Goal: Use online tool/utility: Utilize a website feature to perform a specific function

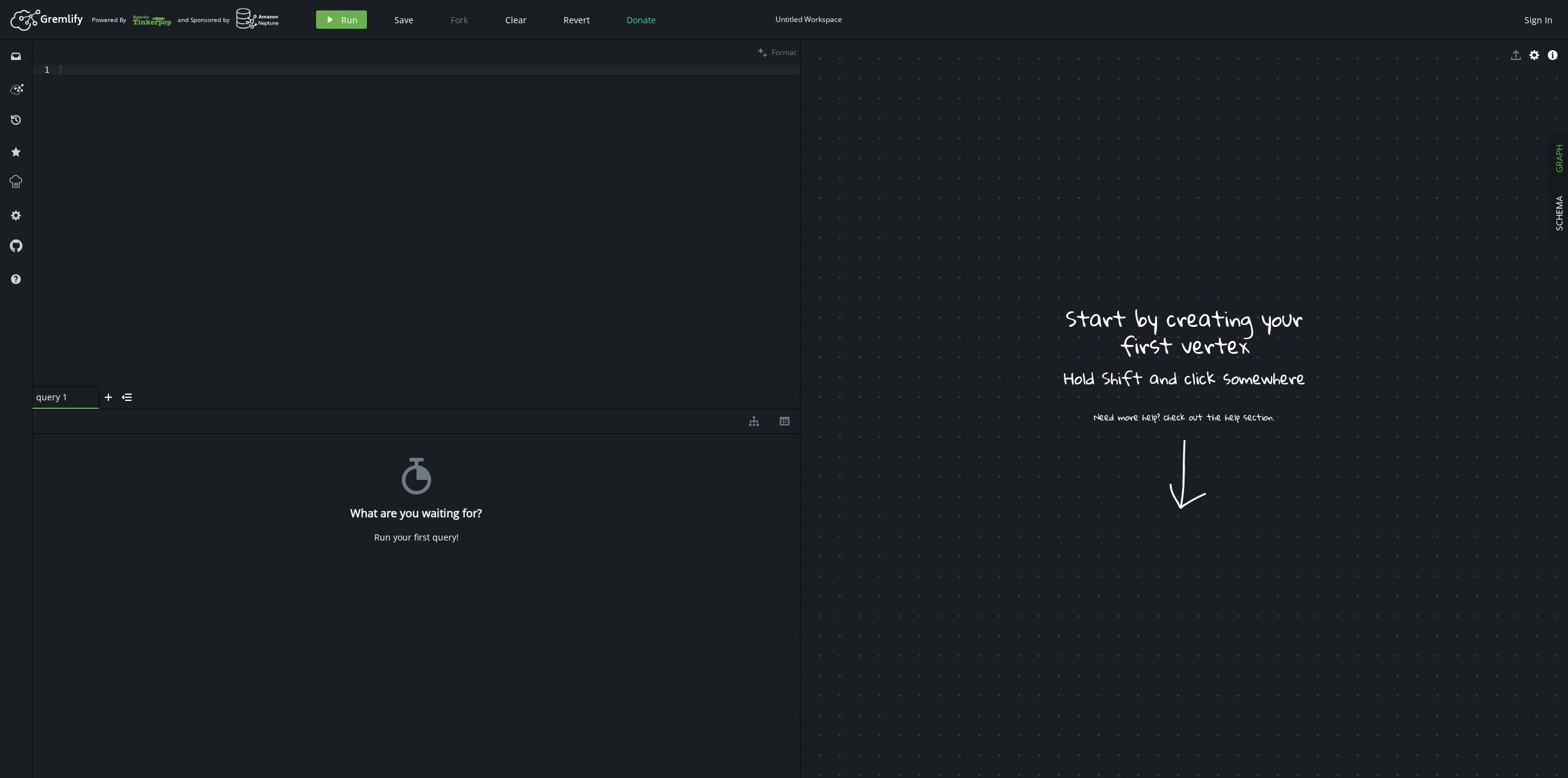
click at [376, 156] on div at bounding box center [428, 235] width 742 height 341
type textarea "g"
click at [339, 14] on button "play Run" at bounding box center [341, 19] width 51 height 19
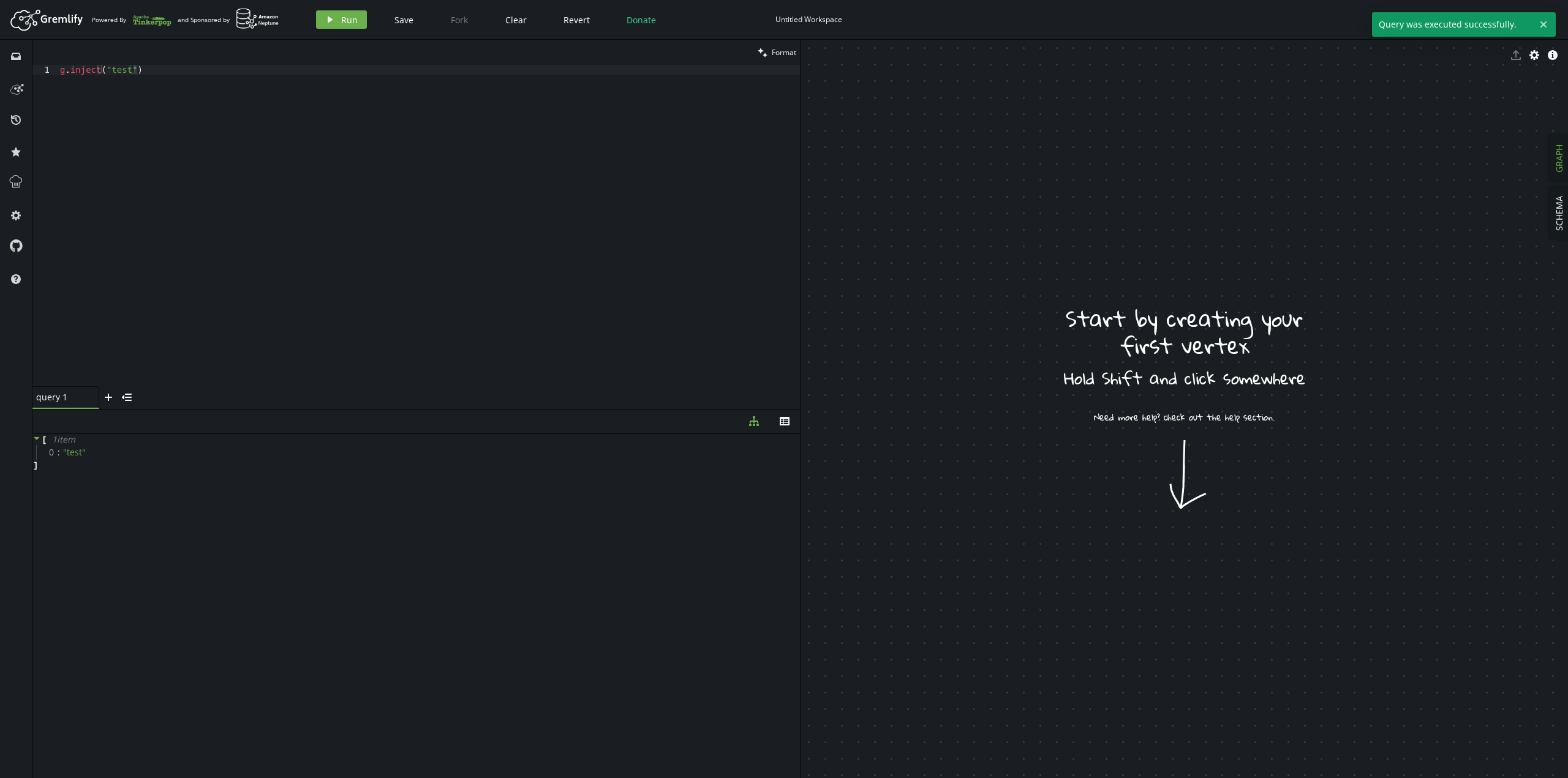
click at [264, 95] on div "g . inject ( "test" )" at bounding box center [428, 235] width 742 height 341
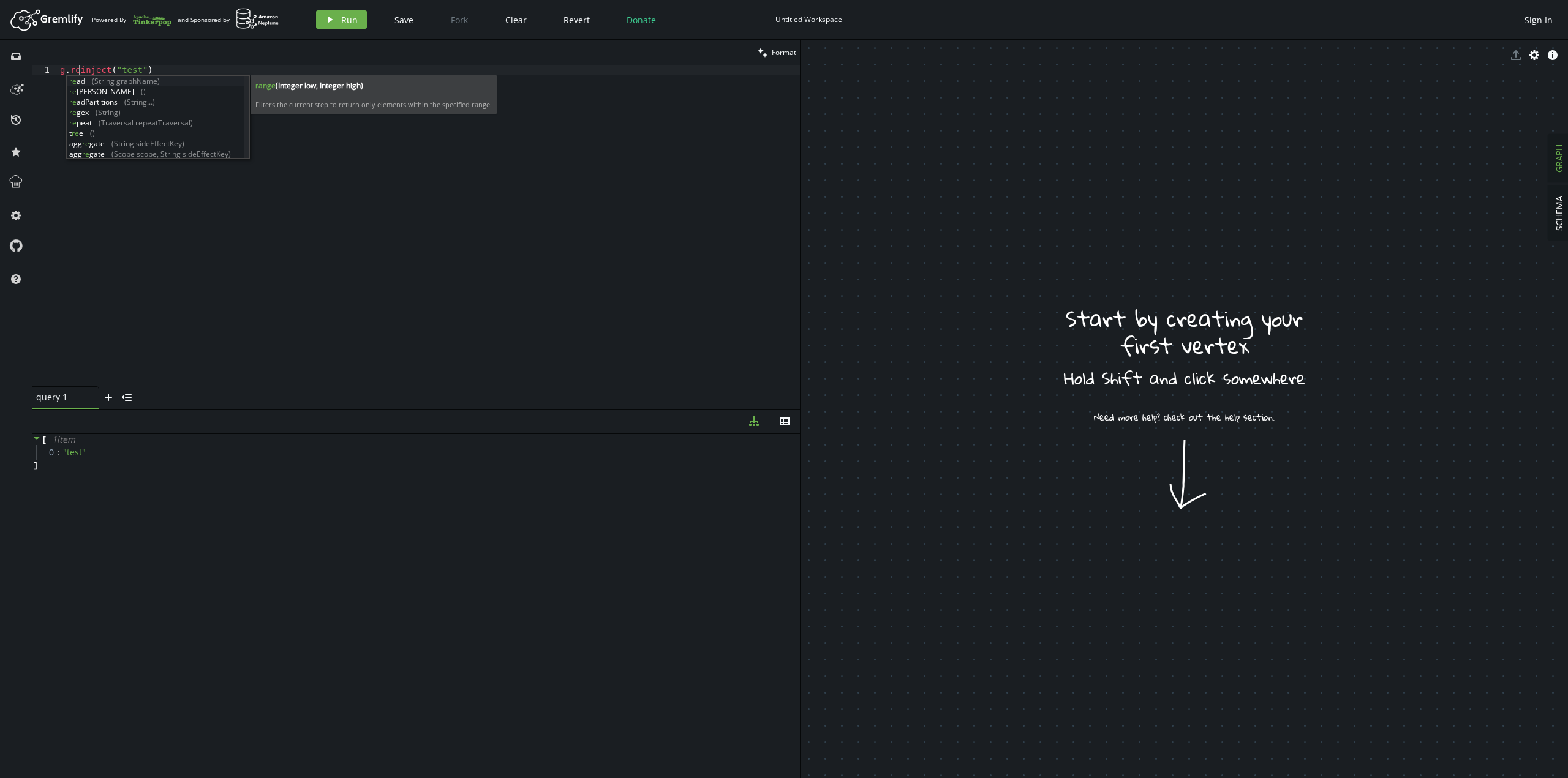
scroll to position [0, 23]
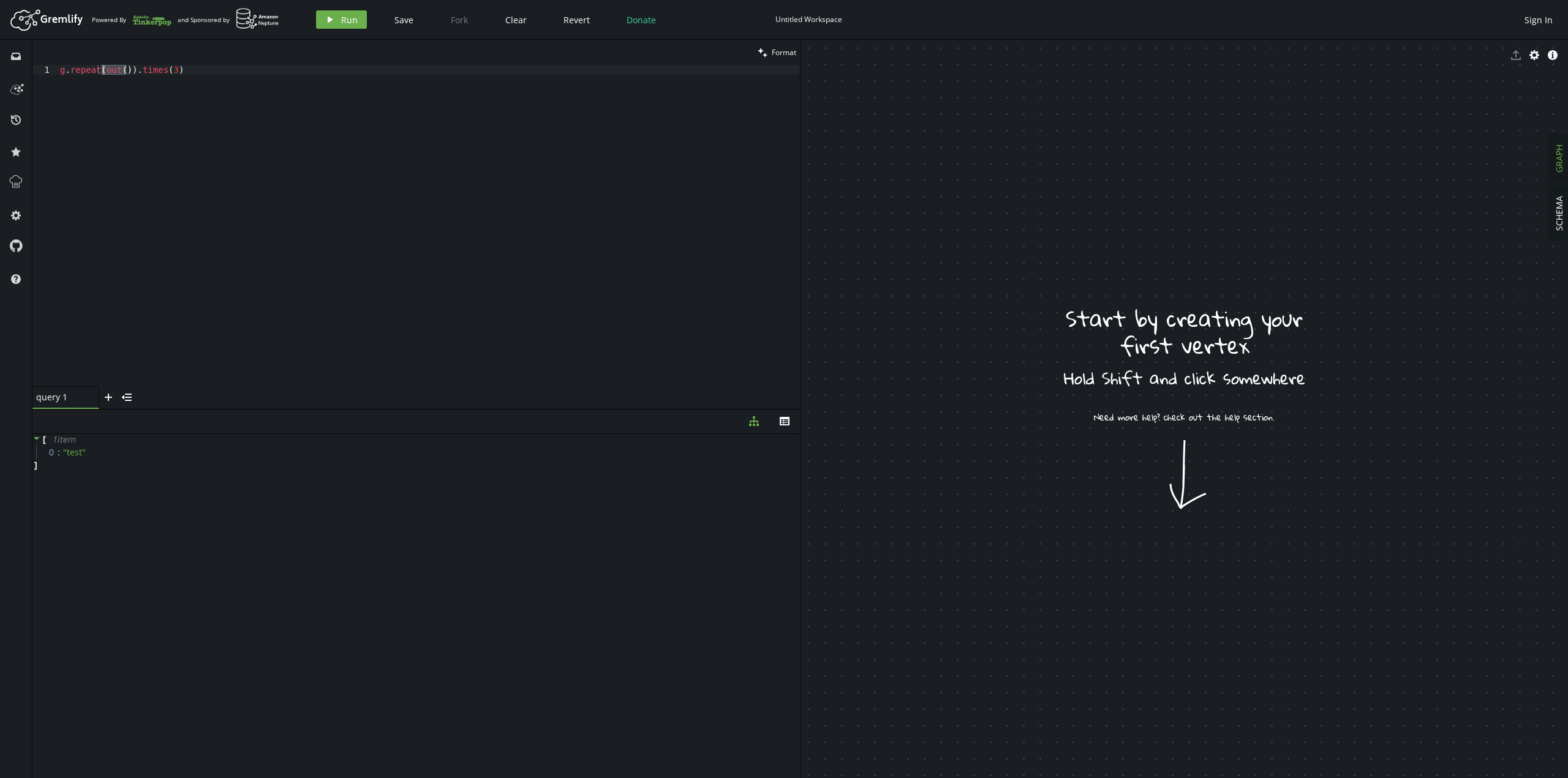
paste textarea "inject("test""
click at [349, 20] on span "Run" at bounding box center [349, 19] width 16 height 11
click at [143, 69] on div "g . repeat ( inject ( "test" )) . times ( 3 )" at bounding box center [428, 235] width 742 height 341
click at [337, 19] on button "play Run" at bounding box center [341, 19] width 51 height 19
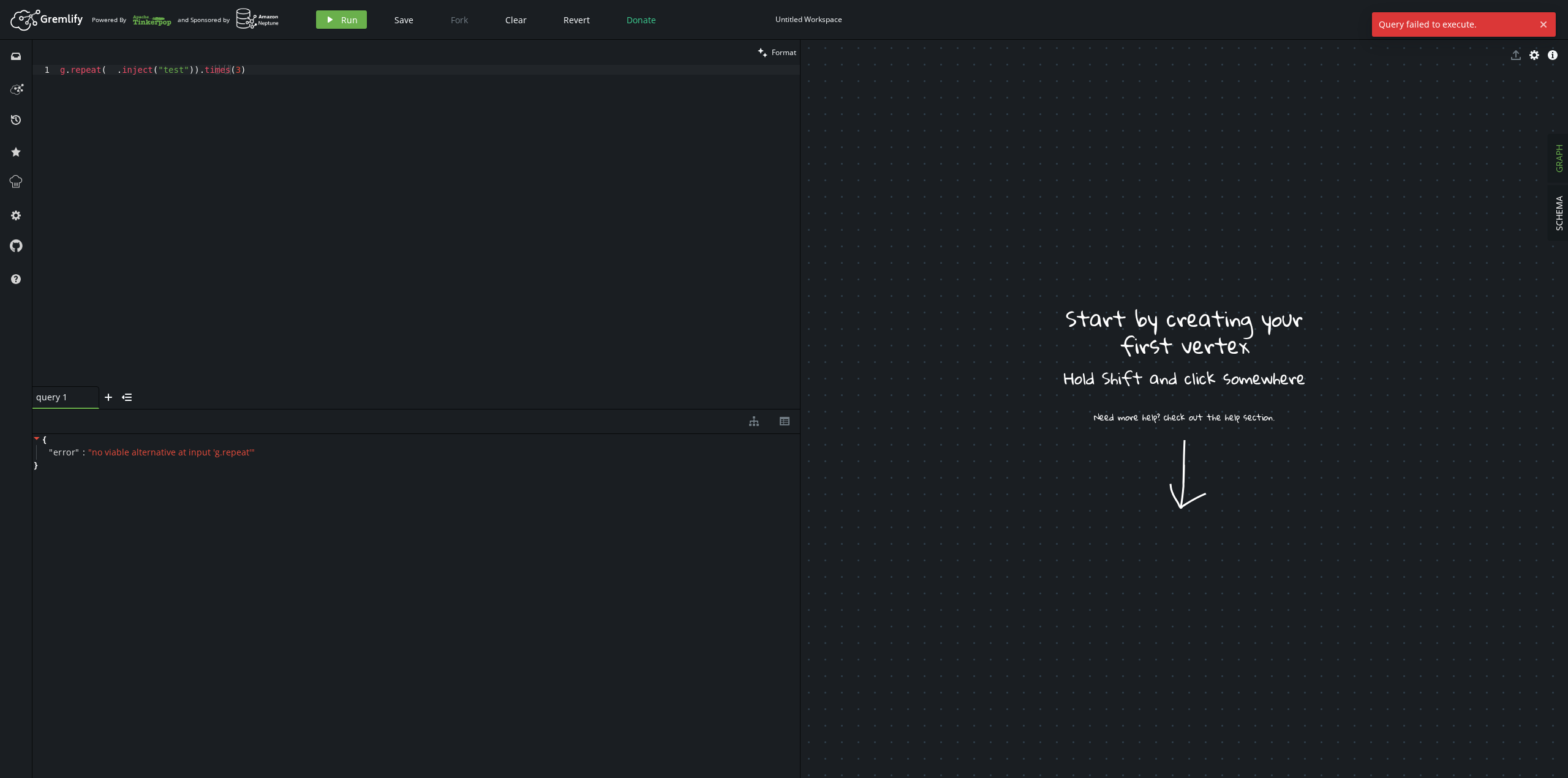
drag, startPoint x: 95, startPoint y: 454, endPoint x: 159, endPoint y: 389, distance: 91.2
click at [95, 454] on span "" no viable alternative at input 'g.repeat' "" at bounding box center [171, 452] width 166 height 11
click at [125, 68] on div "g . repeat ( __ . inject ( "test" )) . times ( 3 )" at bounding box center [428, 235] width 742 height 341
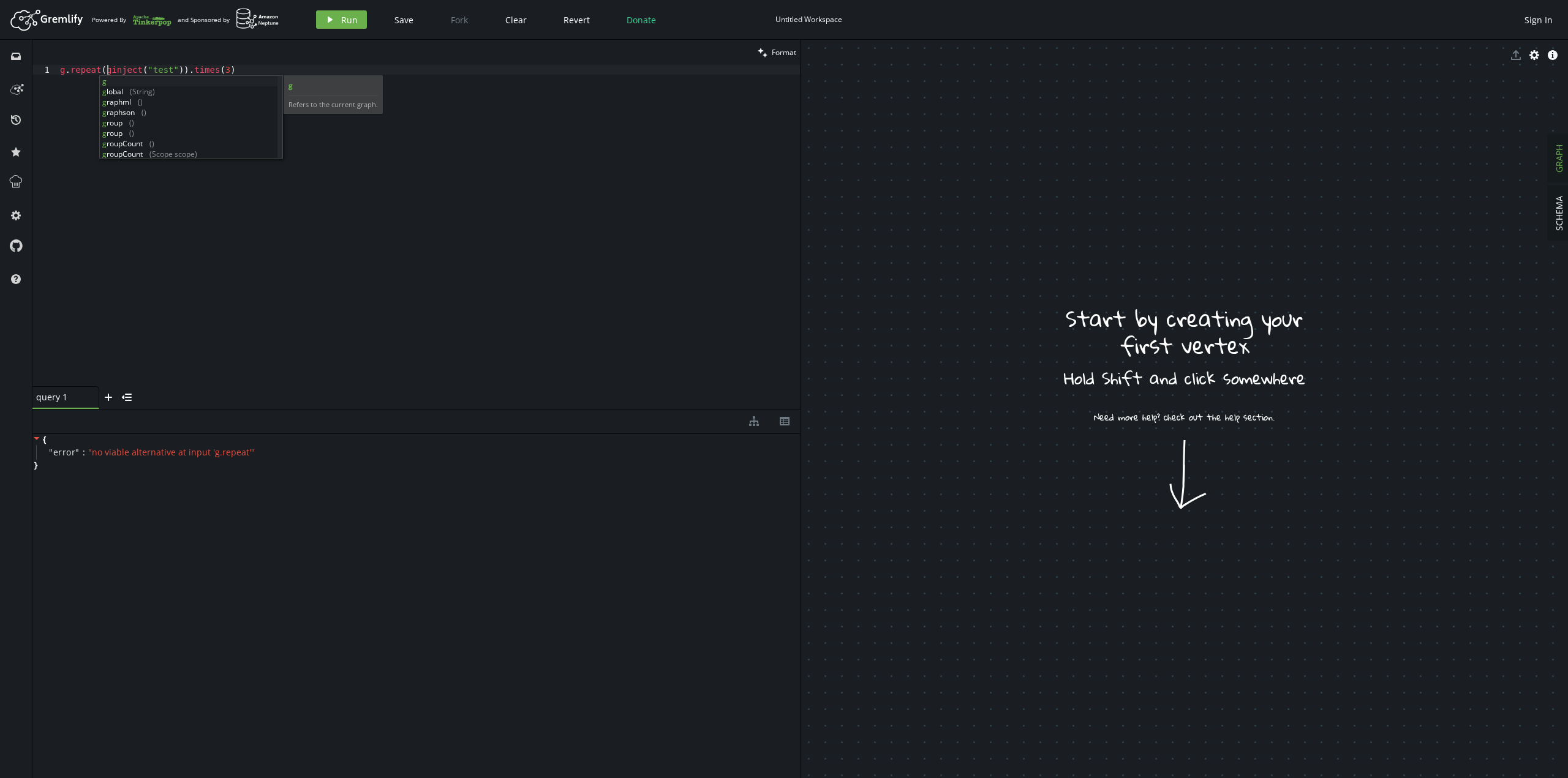
scroll to position [0, 52]
click at [345, 15] on span "Run" at bounding box center [349, 19] width 16 height 11
click at [334, 132] on div "g . repeat ( g . inject ( "test" )) . times ( 3 )" at bounding box center [428, 235] width 742 height 341
click at [341, 20] on span "Run" at bounding box center [349, 19] width 16 height 11
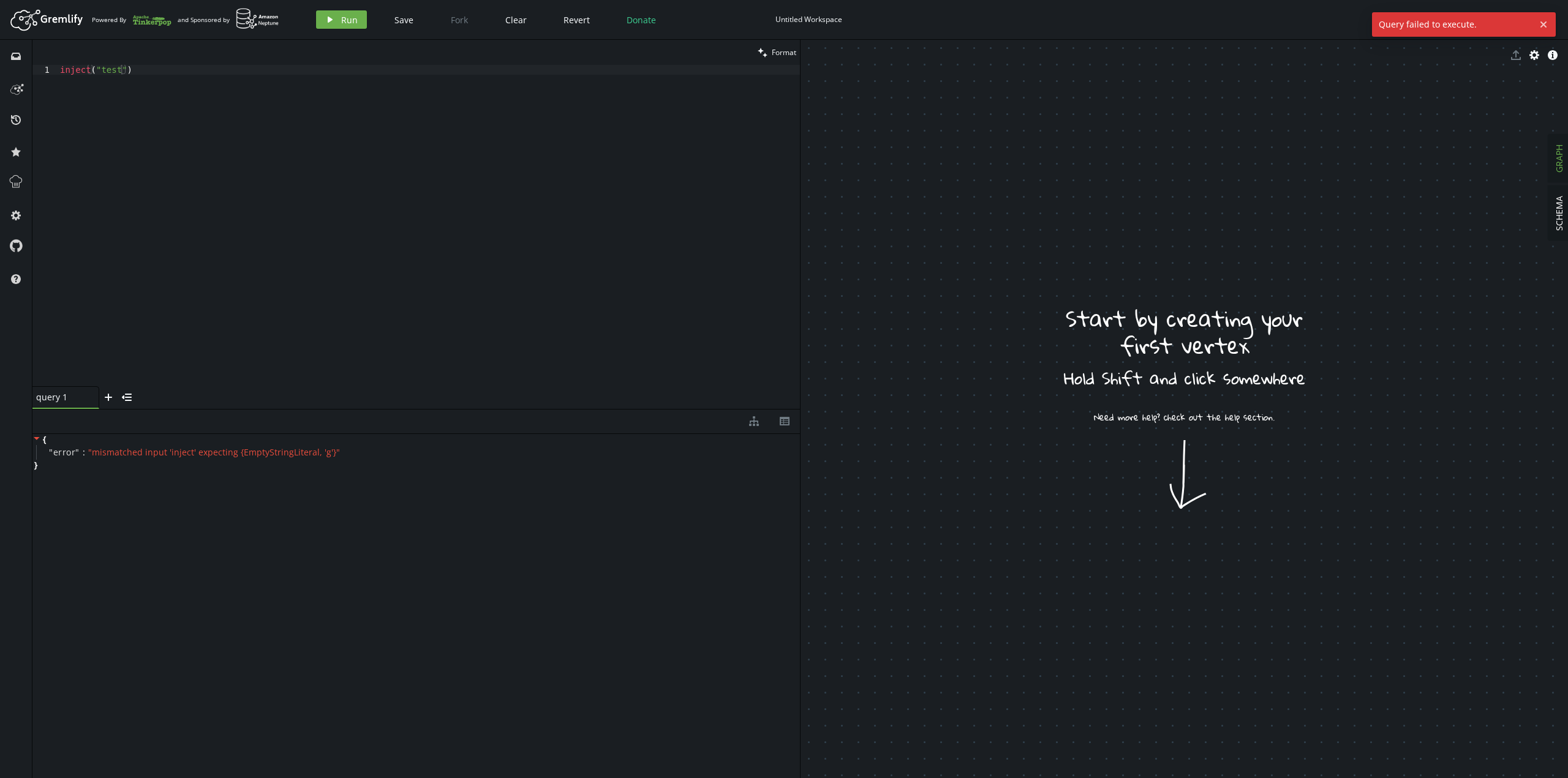
click at [113, 60] on div "clean Format" at bounding box center [416, 52] width 767 height 25
drag, startPoint x: 116, startPoint y: 72, endPoint x: 163, endPoint y: 86, distance: 49.0
click at [116, 72] on div "inject ( "test" )" at bounding box center [428, 235] width 742 height 341
click at [60, 70] on div "inject ( "test" )" at bounding box center [428, 235] width 742 height 341
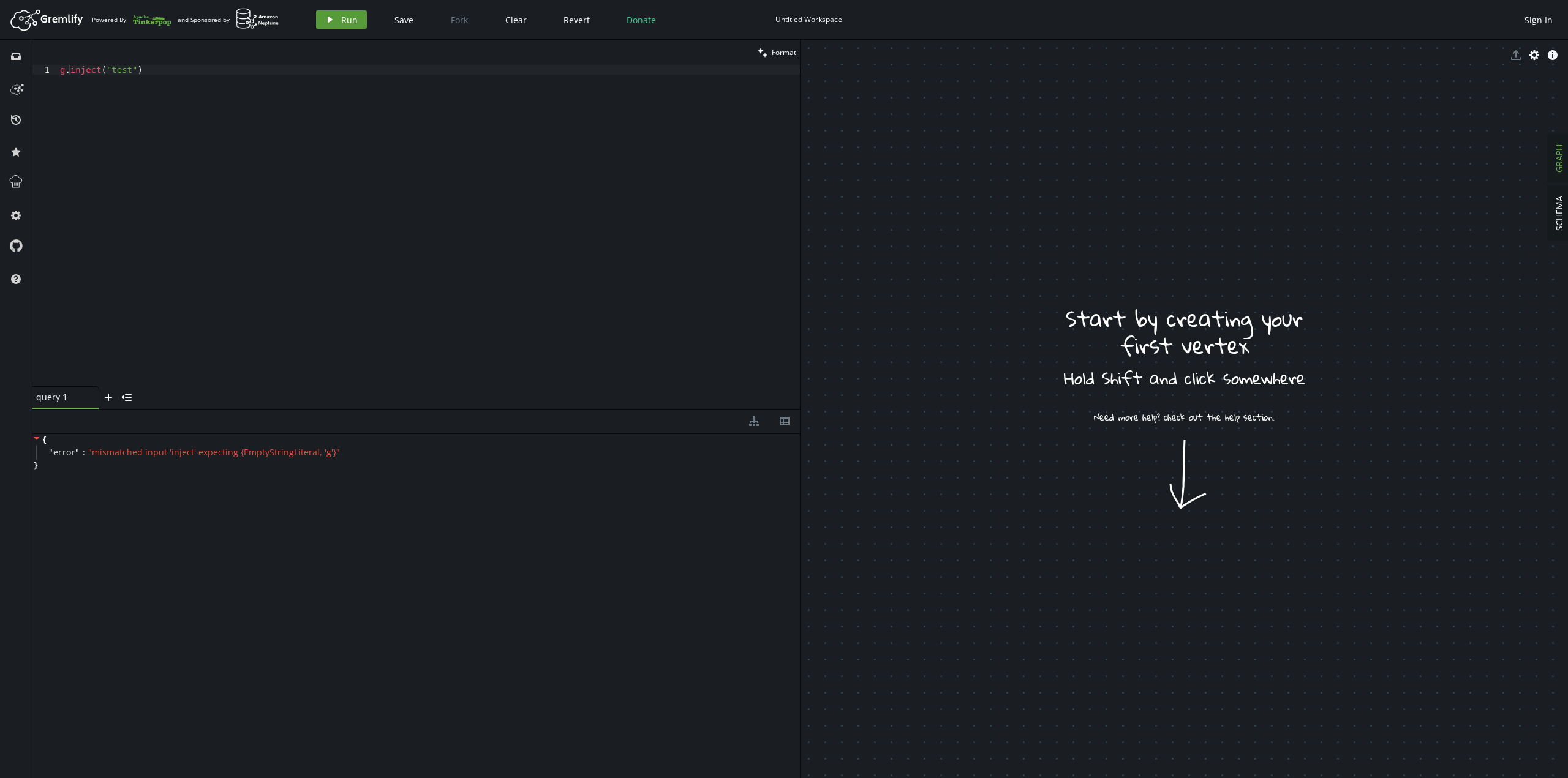
click at [322, 15] on button "play Run" at bounding box center [341, 19] width 51 height 19
click at [153, 74] on div "g . inject ( "test" )" at bounding box center [428, 235] width 742 height 341
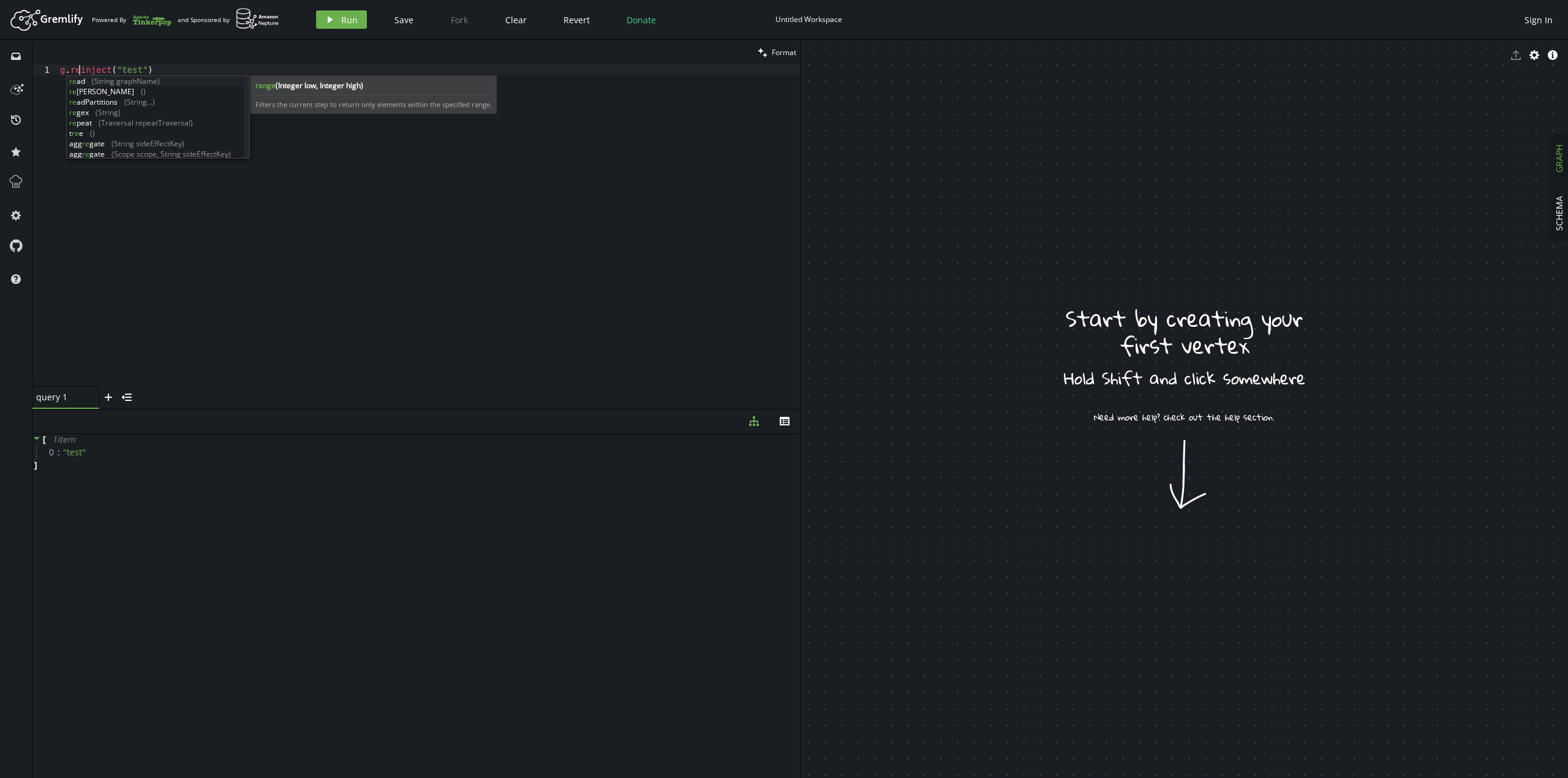
scroll to position [0, 23]
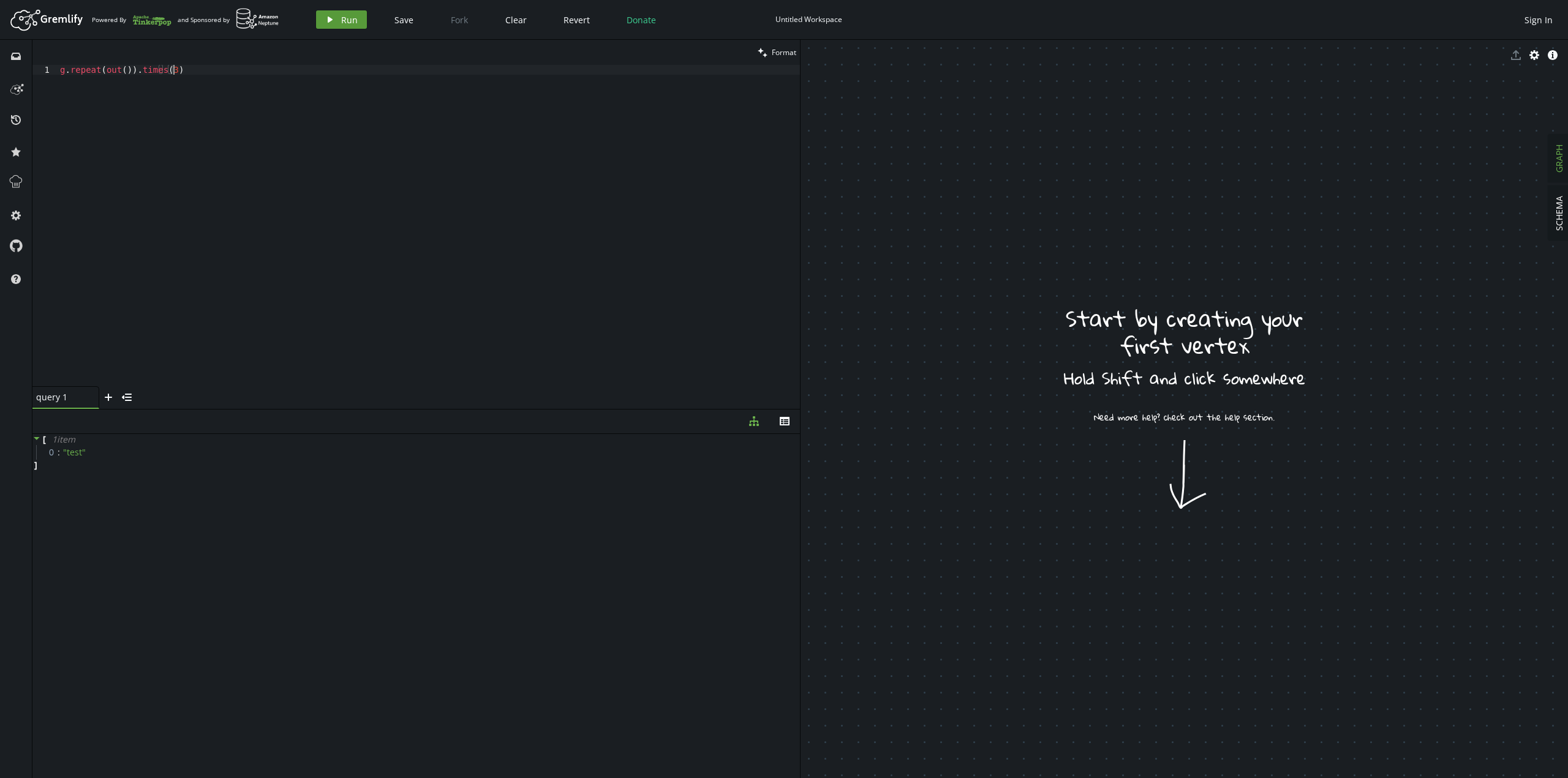
click at [348, 22] on span "Run" at bounding box center [349, 19] width 16 height 11
click at [55, 437] on icon at bounding box center [57, 438] width 8 height 9
click at [124, 70] on div "g . repeat ( out ( )) . times ( 3 )" at bounding box center [428, 235] width 742 height 341
click at [350, 18] on span "Run" at bounding box center [349, 19] width 16 height 11
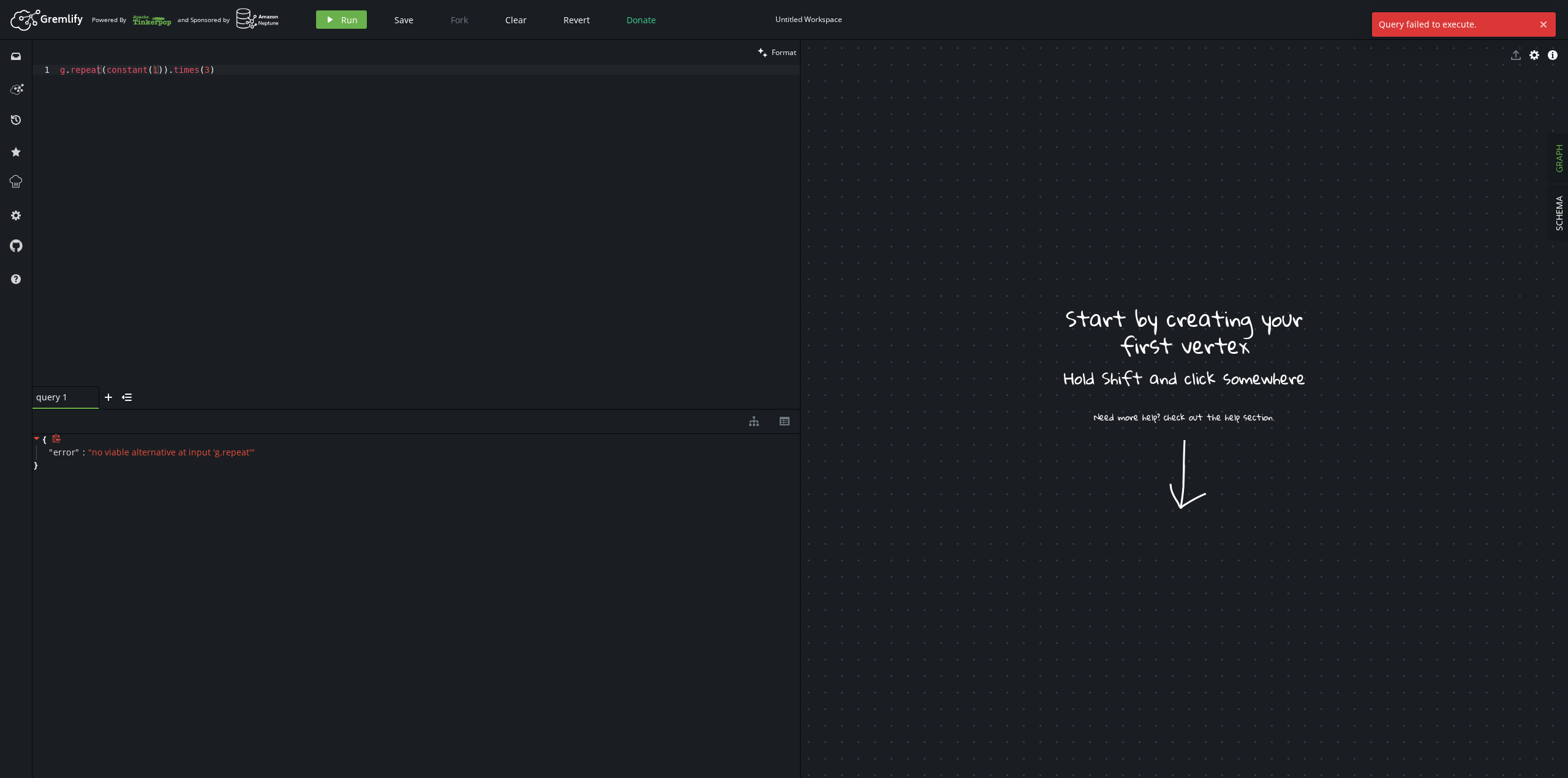
drag, startPoint x: 124, startPoint y: 69, endPoint x: 185, endPoint y: 82, distance: 62.4
click at [124, 69] on div "g . repeat ( constant ( 1 )) . times ( 3 )" at bounding box center [428, 235] width 742 height 341
click at [100, 70] on div "g . repeat ( constant ( 1 )) . times ( 3 )" at bounding box center [428, 235] width 742 height 341
drag, startPoint x: 123, startPoint y: 77, endPoint x: 326, endPoint y: 91, distance: 203.5
click at [123, 77] on div "g . repeat ( constant ( 1 )) . times ( 3 )" at bounding box center [428, 235] width 742 height 341
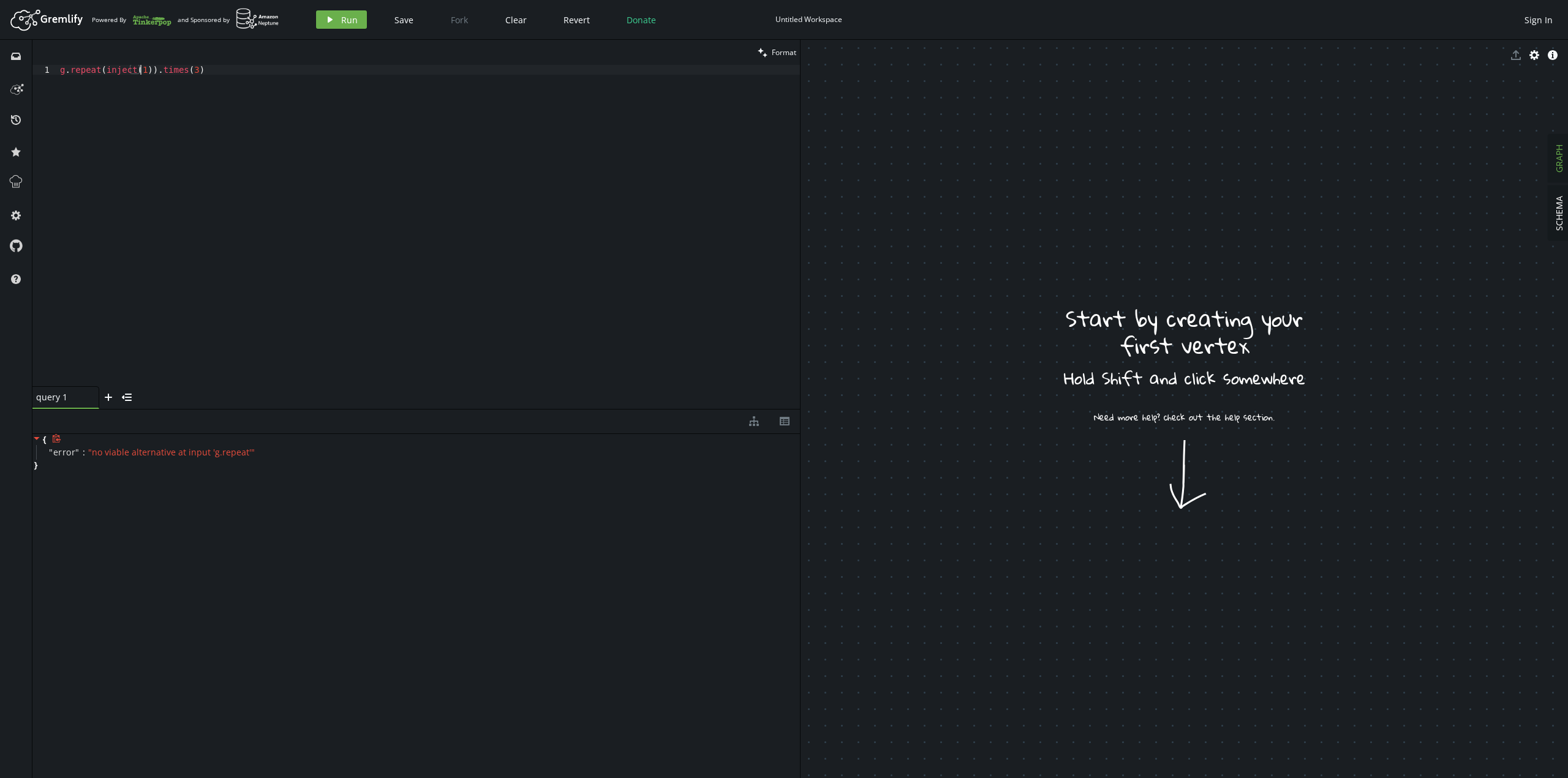
scroll to position [0, 80]
click at [354, 19] on span "Run" at bounding box center [349, 19] width 16 height 11
click at [169, 73] on div "g . repeat ( inject ( 1 )) . times ( 3 )" at bounding box center [428, 235] width 742 height 341
click at [333, 14] on button "play Run" at bounding box center [341, 19] width 51 height 19
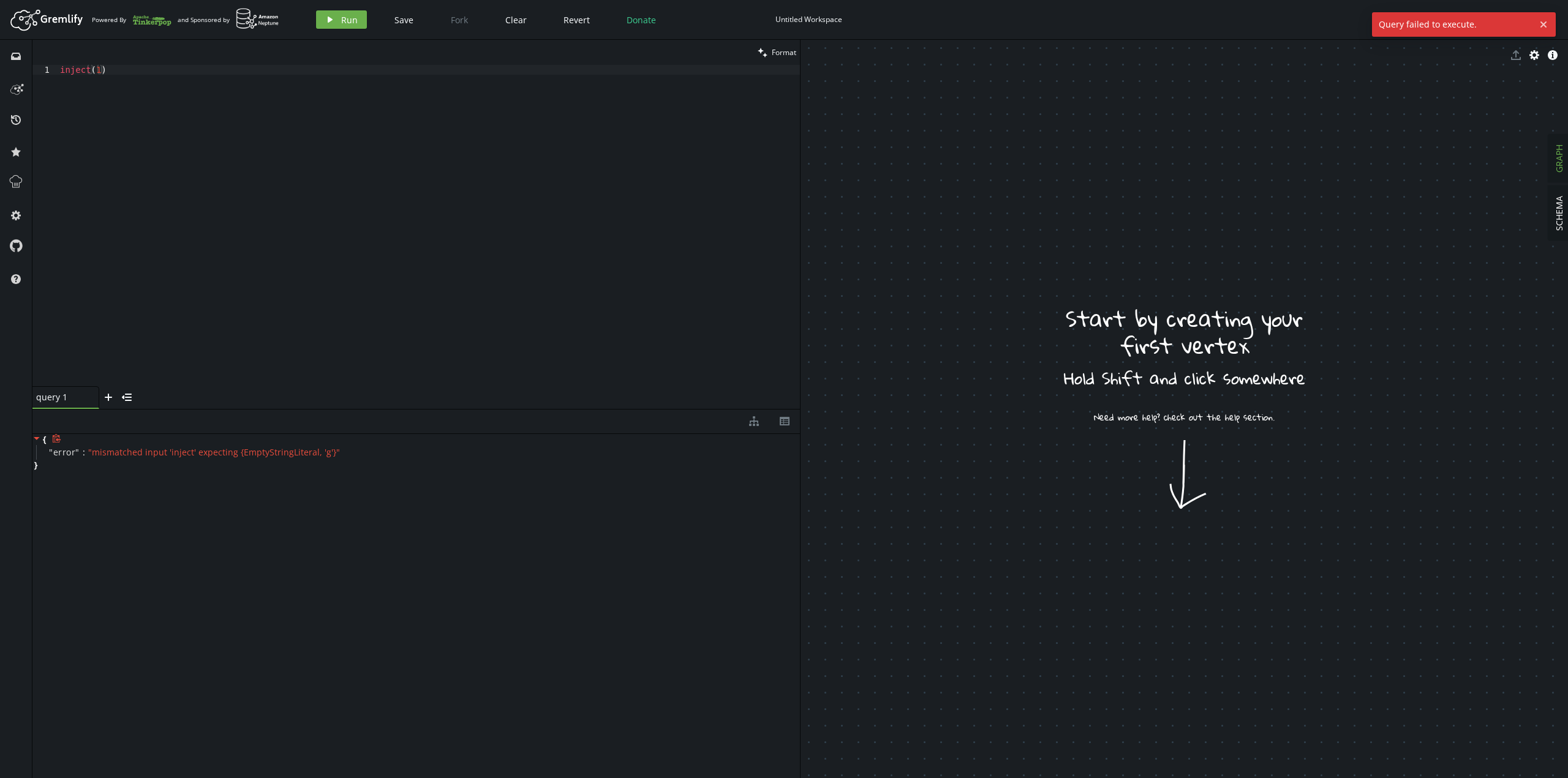
click at [92, 80] on div "inject ( 1 )" at bounding box center [428, 235] width 742 height 341
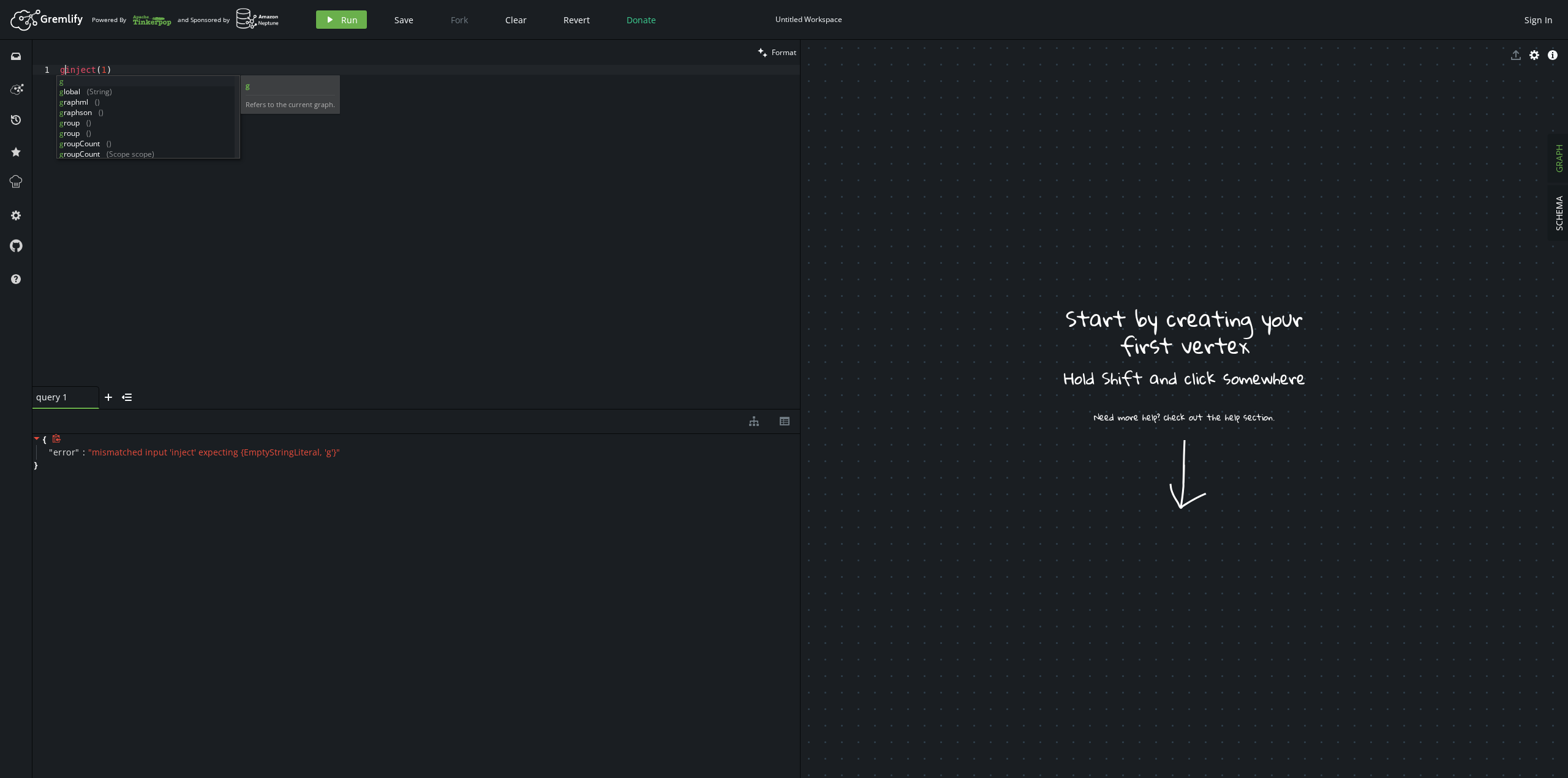
scroll to position [0, 9]
click at [347, 25] on span "Run" at bounding box center [349, 19] width 16 height 11
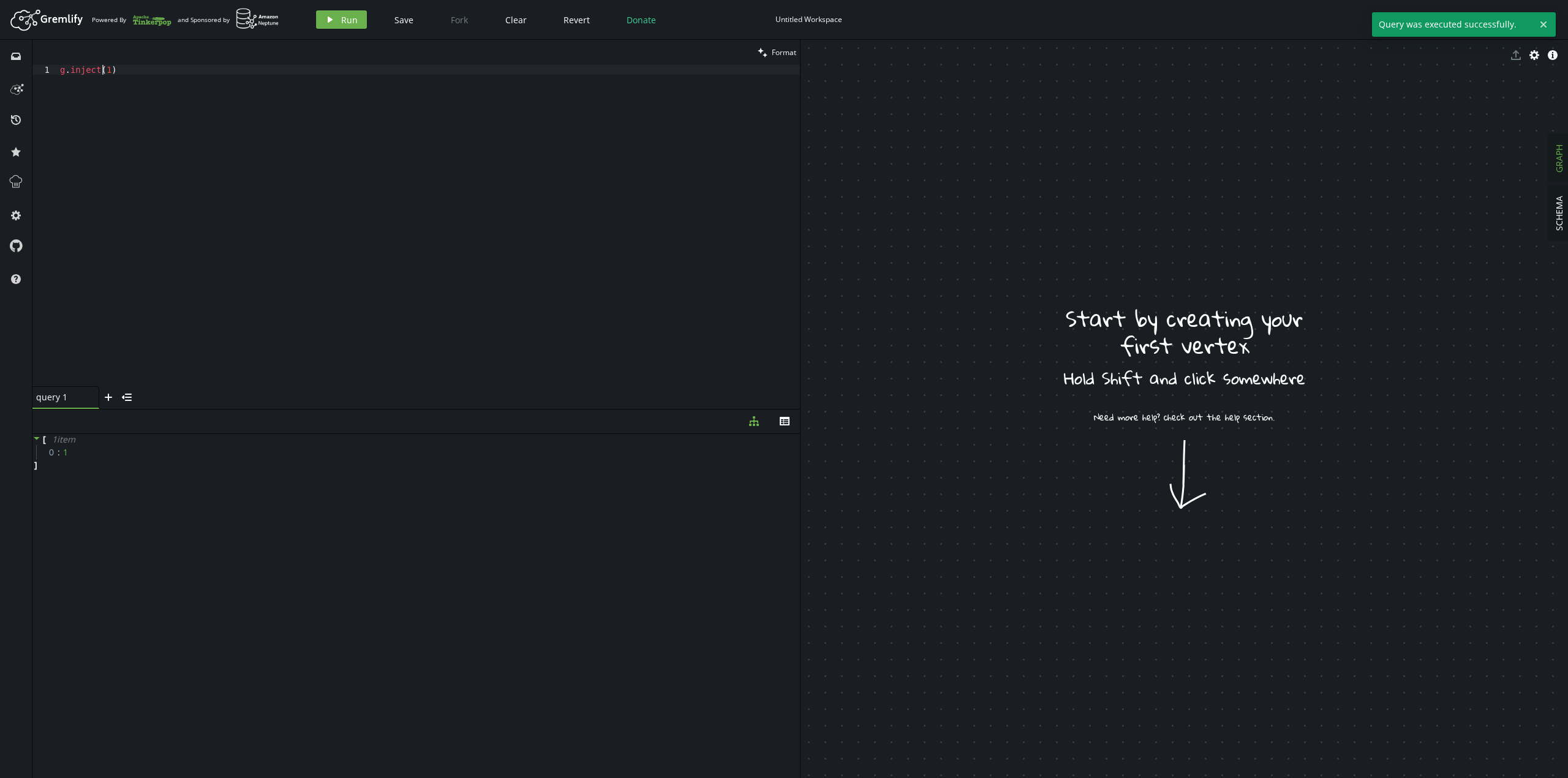
click at [101, 67] on div "g . inject ( 1 )" at bounding box center [428, 235] width 742 height 341
click at [338, 18] on button "play Run" at bounding box center [341, 19] width 51 height 19
drag, startPoint x: 126, startPoint y: 69, endPoint x: 364, endPoint y: 67, distance: 238.0
click at [127, 69] on div "g . inject ( 1 , 2 )" at bounding box center [428, 235] width 742 height 341
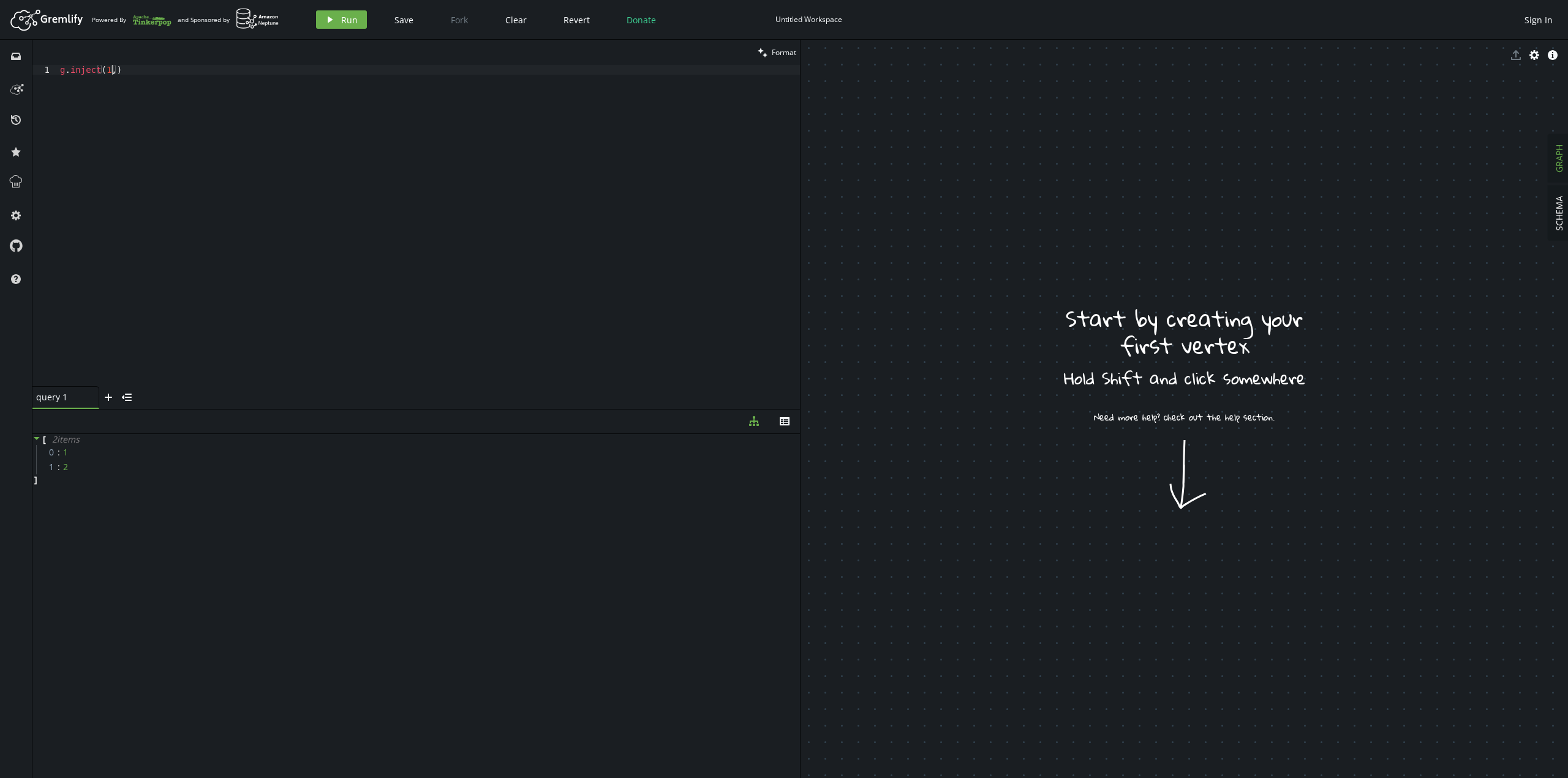
scroll to position [0, 52]
click at [337, 18] on button "play Run" at bounding box center [341, 19] width 51 height 19
click at [69, 73] on div "g . inject ( 1 )" at bounding box center [428, 235] width 742 height 341
click at [354, 27] on button "play Run" at bounding box center [341, 19] width 51 height 19
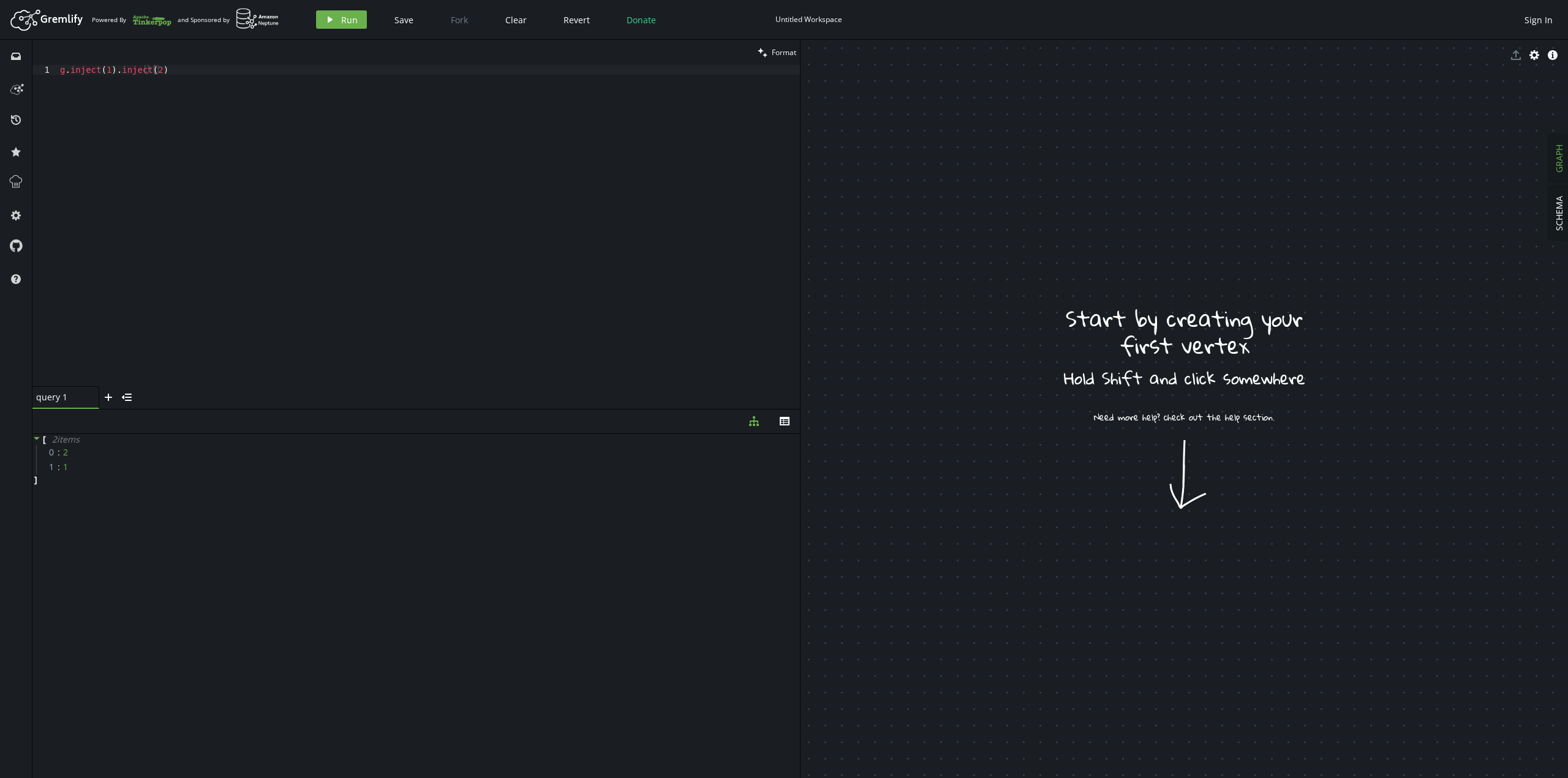
click at [195, 71] on div "g . inject ( 1 ) . inject ( 2 )" at bounding box center [428, 235] width 742 height 341
click at [100, 71] on div "g . inject ( 1 ) . inject ( 2 )" at bounding box center [428, 235] width 742 height 341
click at [132, 69] on div "g . inject ( 1 ) . inject ( 2 )" at bounding box center [428, 235] width 742 height 341
click at [352, 19] on span "Run" at bounding box center [349, 19] width 16 height 11
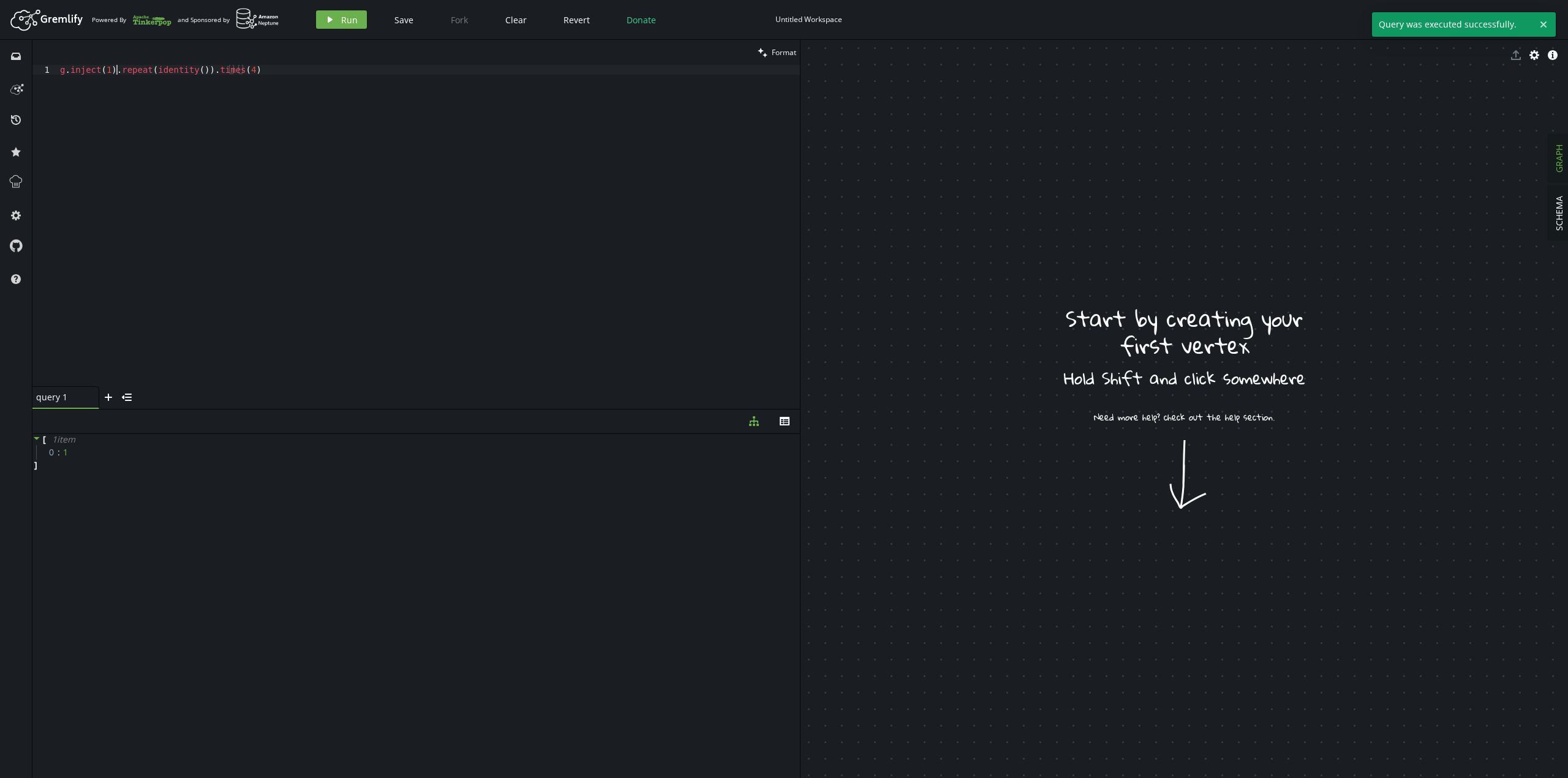
click at [114, 68] on div "g . inject ( 1 ) . repeat ( identity ( )) . times ( 4 )" at bounding box center [428, 235] width 742 height 341
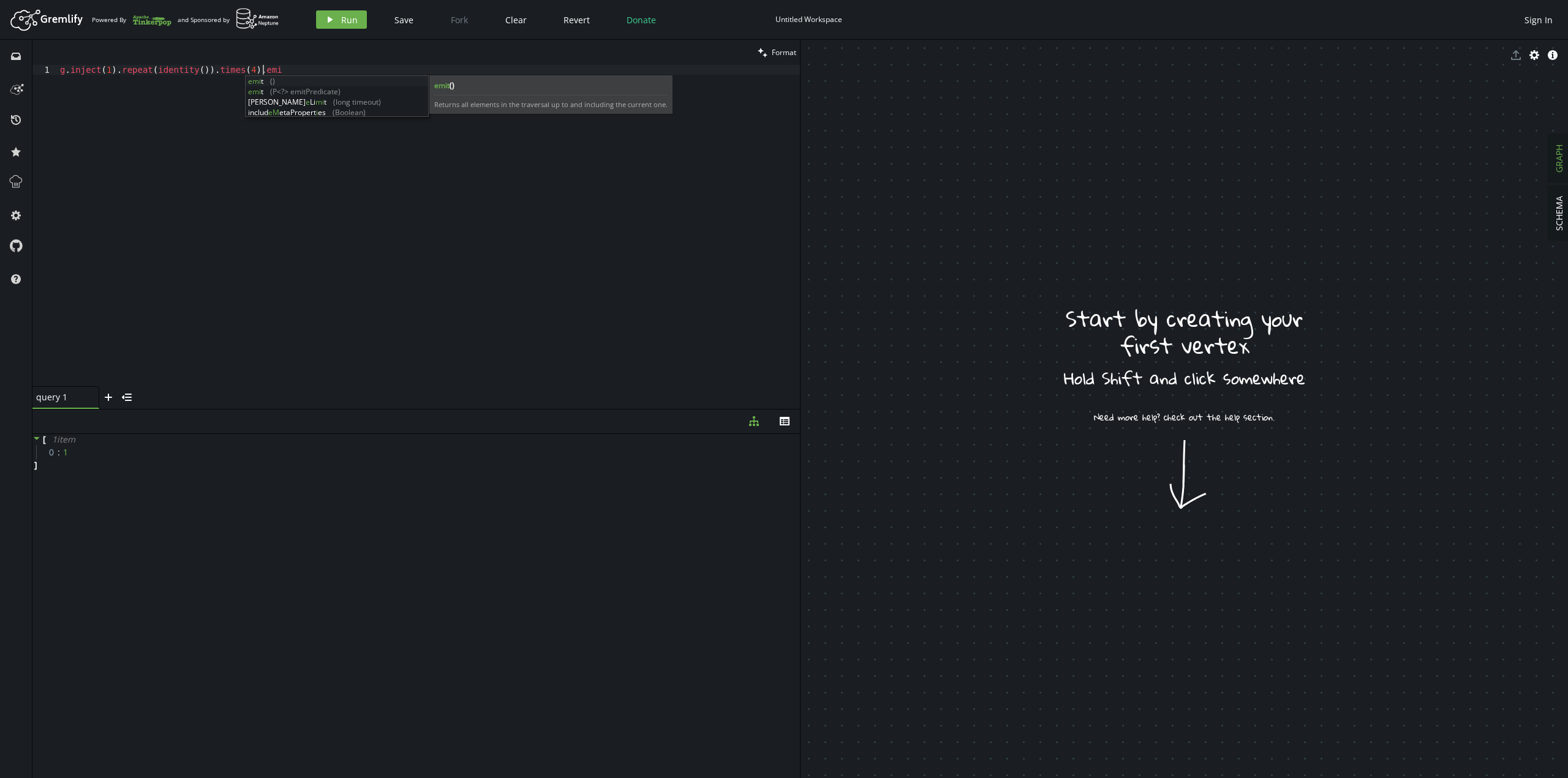
scroll to position [0, 207]
type textarea "g.inject(1).repeat(identity()).times(4).emit()"
click at [350, 16] on span "Run" at bounding box center [349, 19] width 16 height 11
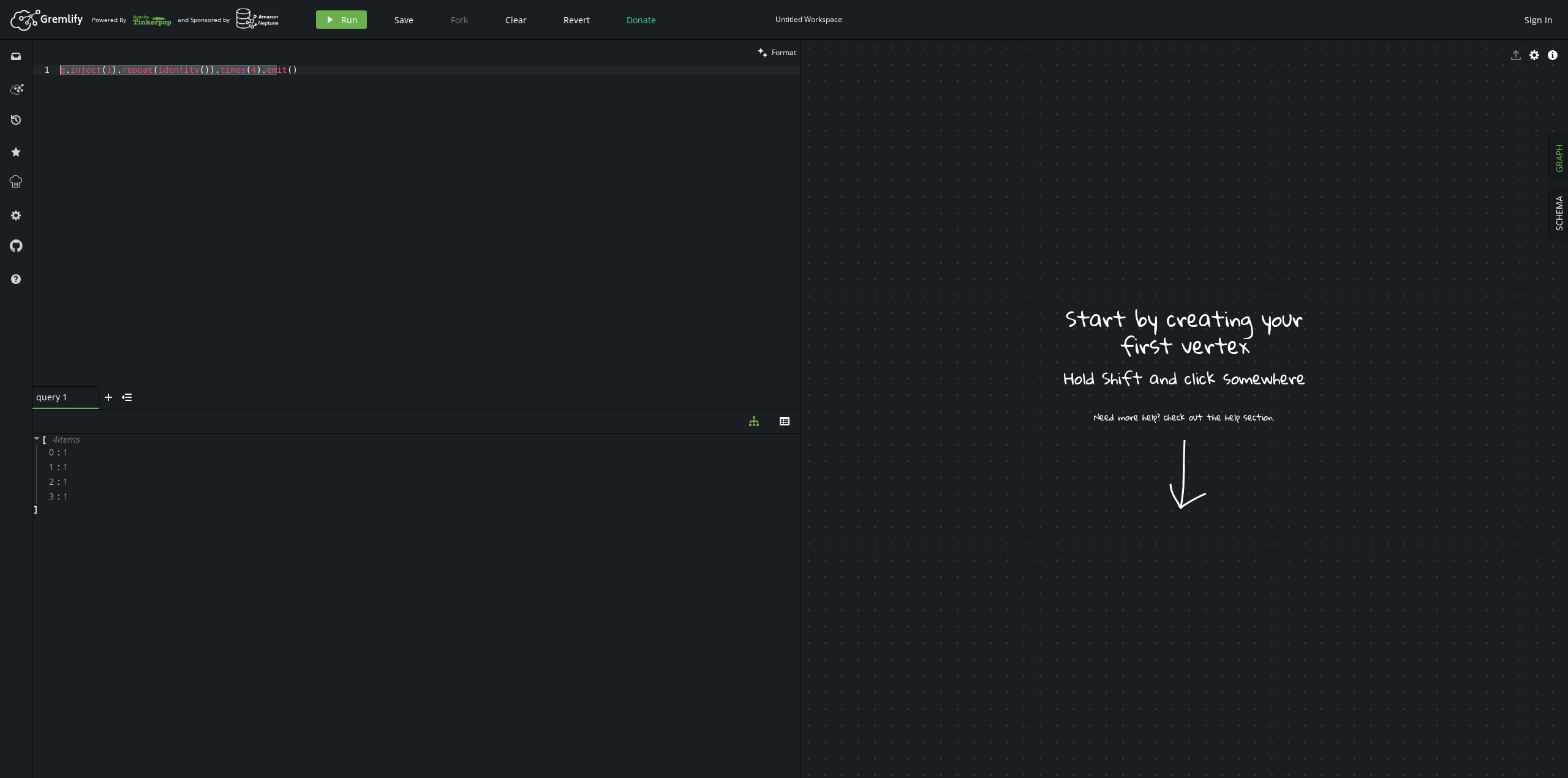
drag, startPoint x: 303, startPoint y: 69, endPoint x: 0, endPoint y: 48, distance: 303.7
click at [0, 48] on div "inbox history star cog help clean Format g.inject(1).repeat(identity()).times(4…" at bounding box center [784, 408] width 1568 height 738
click at [304, 123] on div "g . inject ( 1 ) . repeat ( identity ( )) . times ( 4 ) . emit ( )" at bounding box center [428, 225] width 742 height 321
click at [253, 75] on div "g . inject ( 1 ) . repeat ( identity ( )) . times ( 4 ) . emit ( )" at bounding box center [428, 235] width 742 height 341
click at [309, 115] on div at bounding box center [428, 235] width 742 height 341
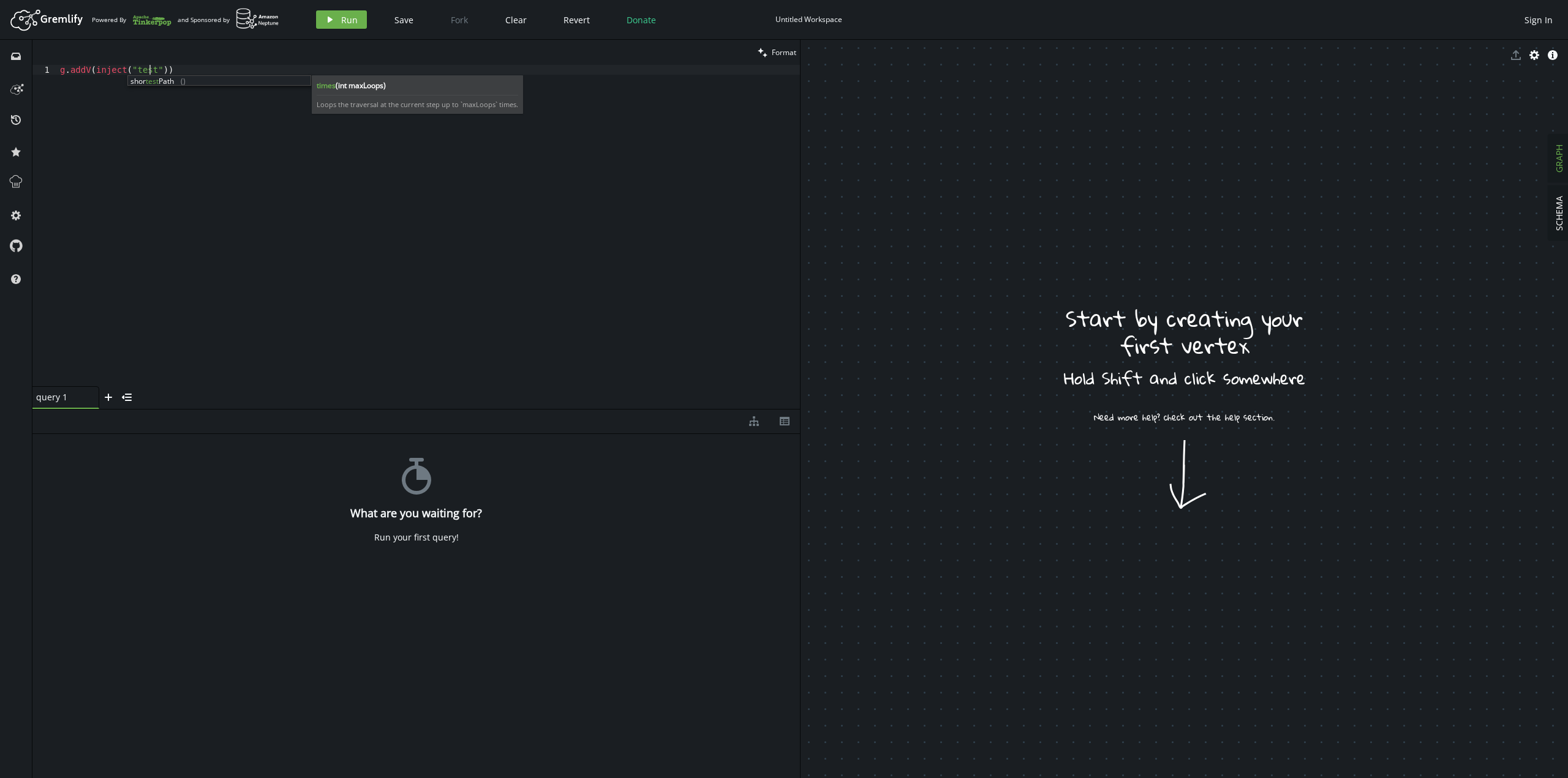
scroll to position [0, 90]
type textarea "g.addV(inject("test"))"
click at [350, 18] on span "Run" at bounding box center [349, 19] width 16 height 11
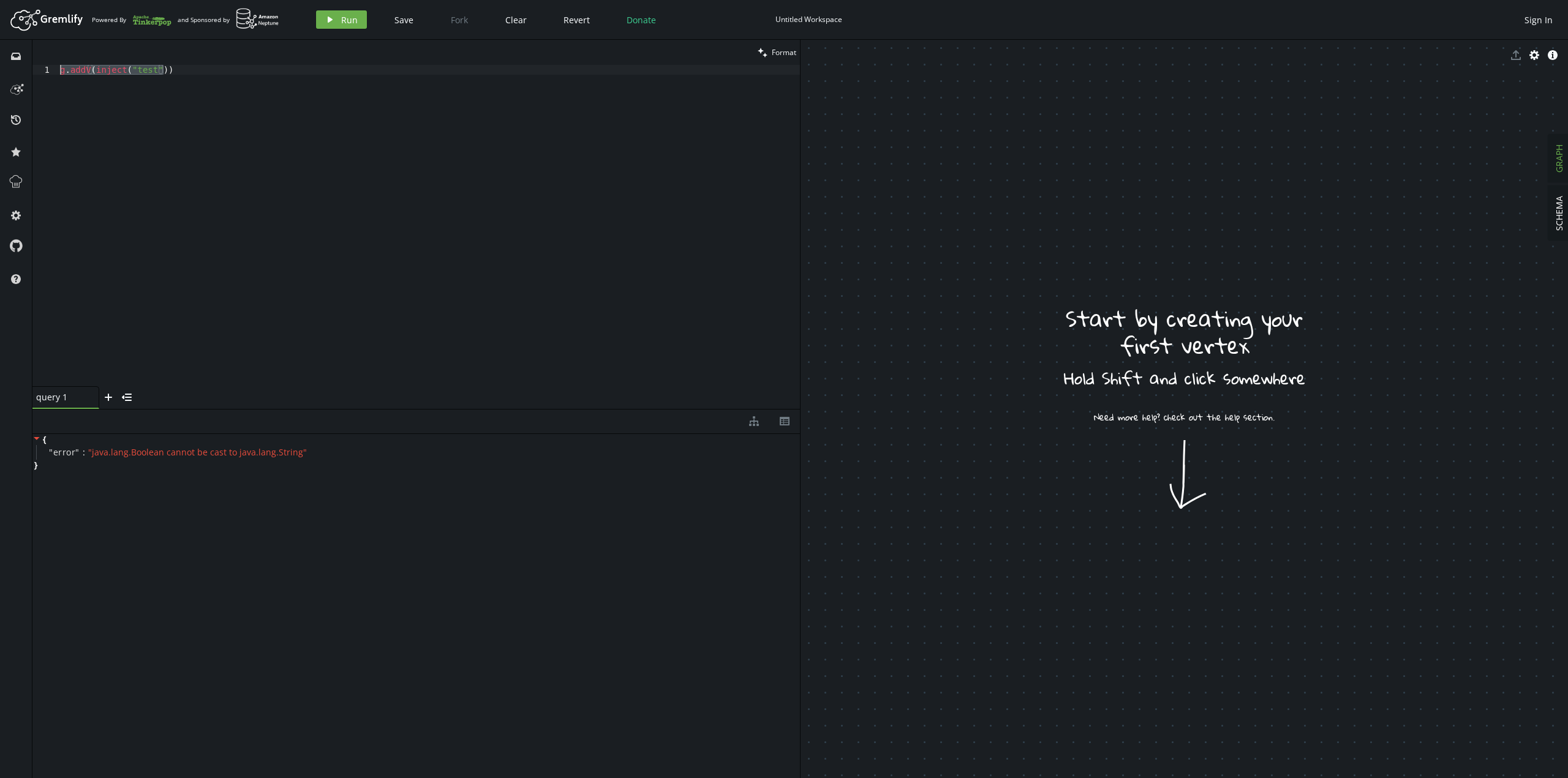
drag, startPoint x: 173, startPoint y: 70, endPoint x: 0, endPoint y: 44, distance: 174.9
click at [0, 44] on div "inbox history star cog help clean Format g.addV(inject("test")) 1 g . addV ( in…" at bounding box center [784, 408] width 1568 height 738
click at [128, 69] on div "g . addV ( inject ( "test" ))" at bounding box center [428, 225] width 742 height 321
